Goal: Transaction & Acquisition: Purchase product/service

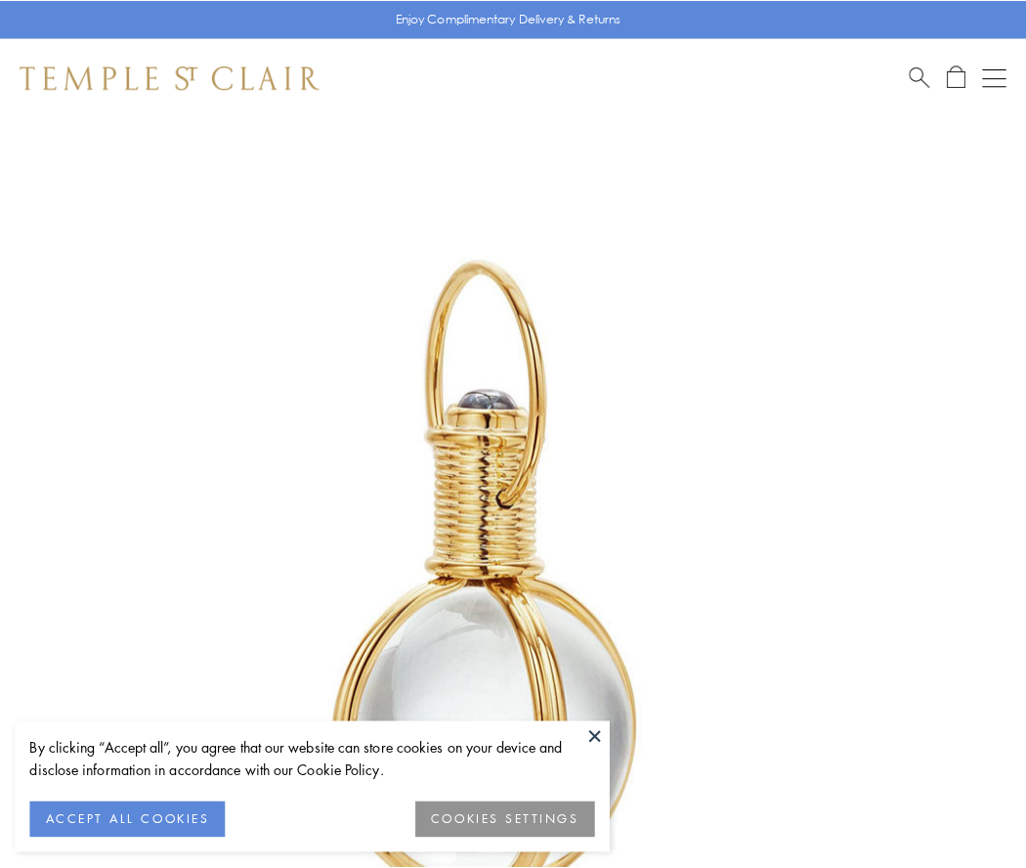
scroll to position [510, 0]
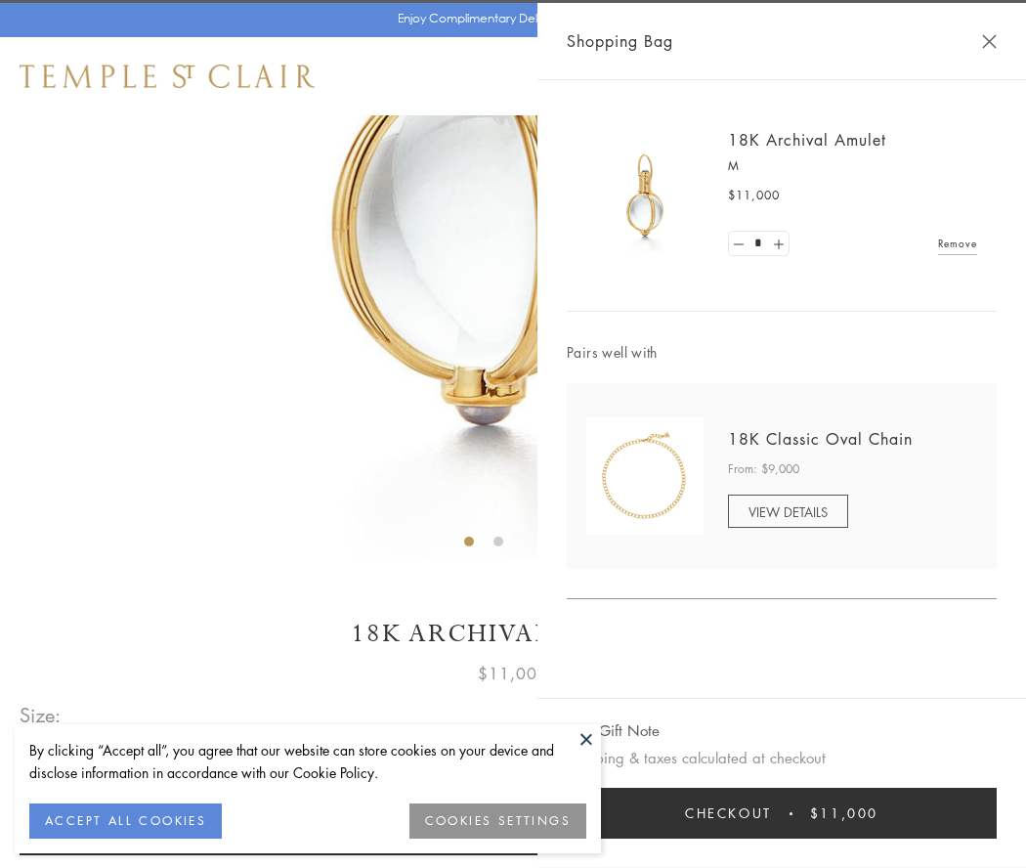
click at [782, 813] on button "Checkout $11,000" at bounding box center [782, 813] width 430 height 51
